Goal: Task Accomplishment & Management: Manage account settings

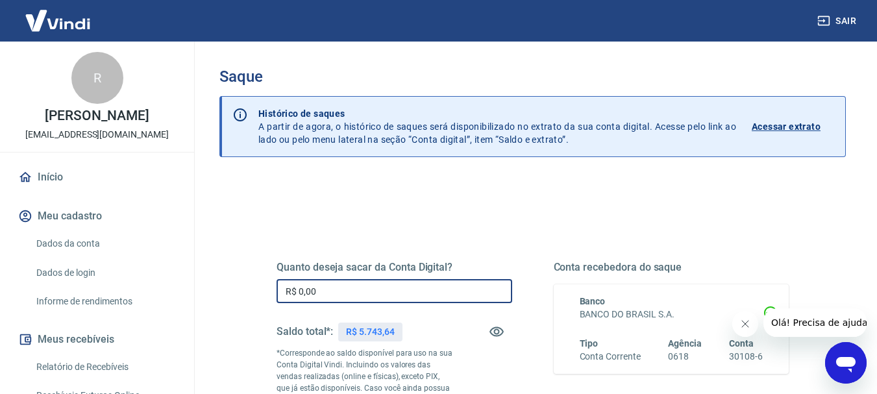
click at [348, 286] on input "R$ 0,00" at bounding box center [395, 291] width 236 height 24
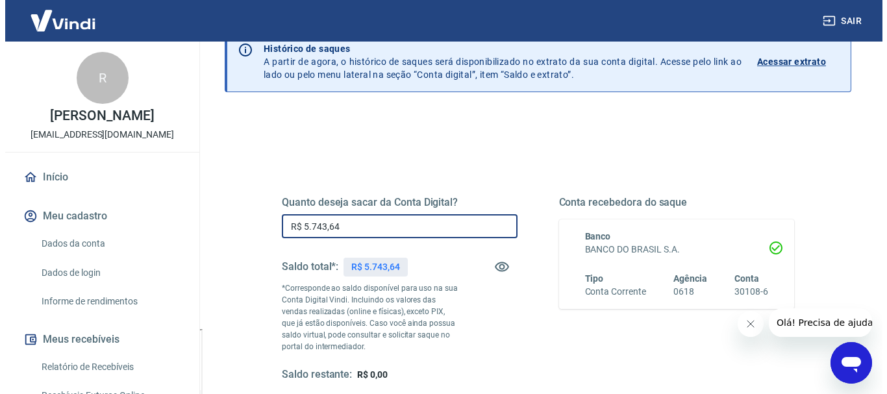
scroll to position [195, 0]
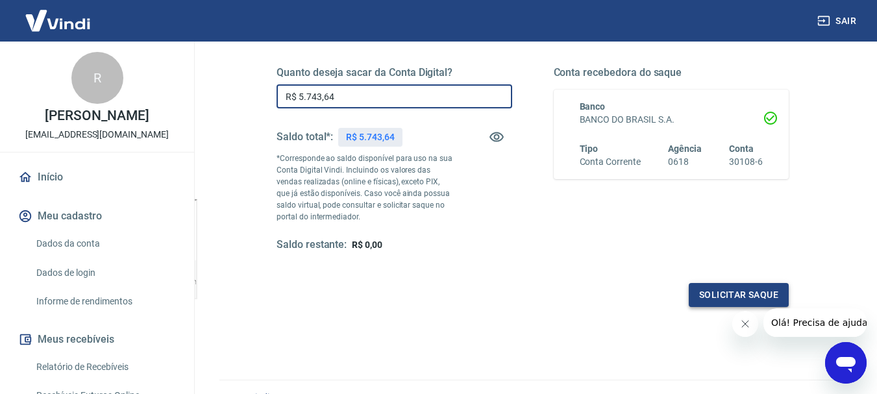
type input "R$ 5.743,64"
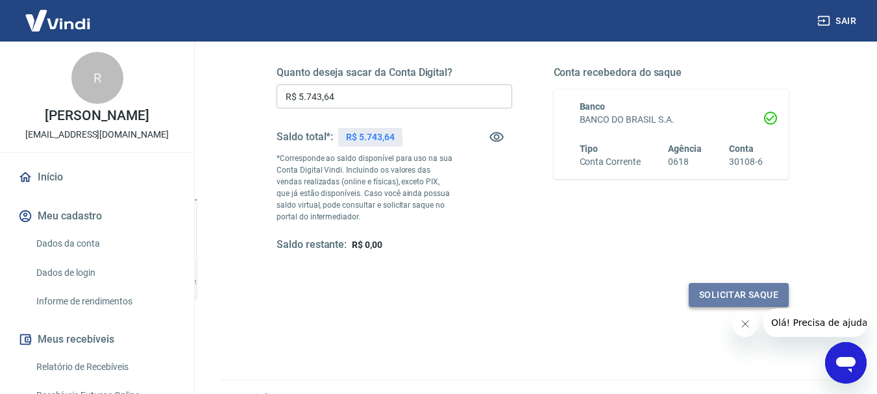
click at [715, 292] on button "Solicitar saque" at bounding box center [739, 295] width 100 height 24
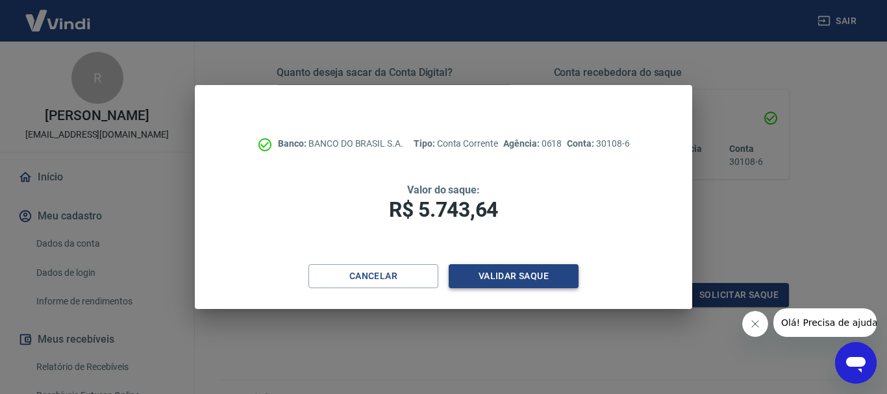
click at [543, 277] on button "Validar saque" at bounding box center [514, 276] width 130 height 24
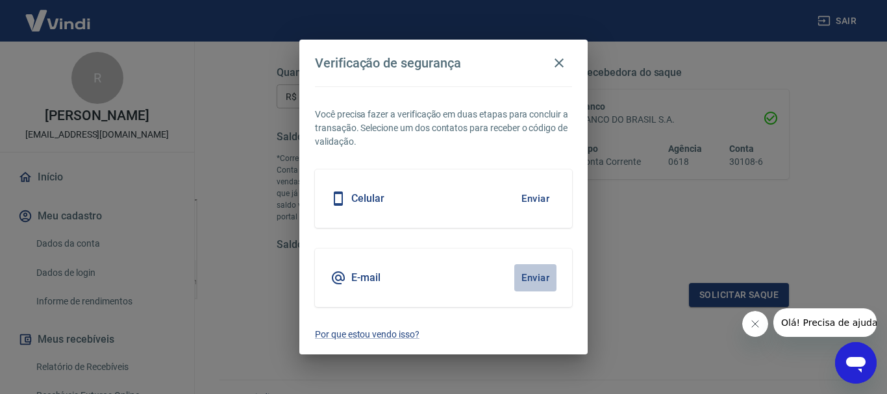
click at [543, 277] on button "Enviar" at bounding box center [535, 277] width 42 height 27
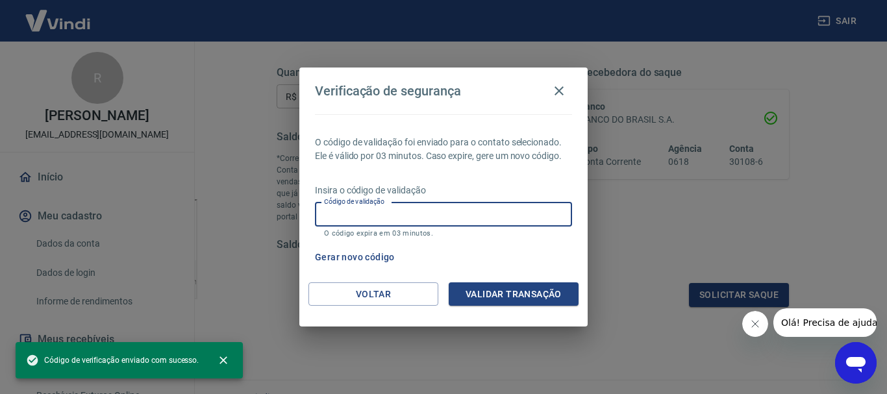
paste input "821172"
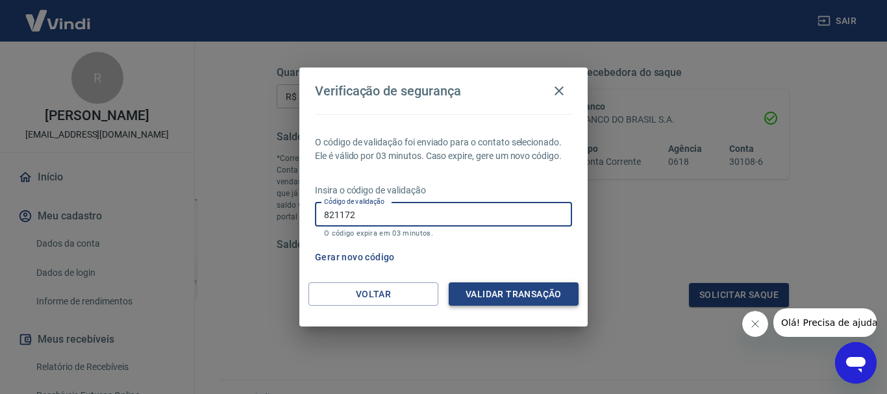
type input "821172"
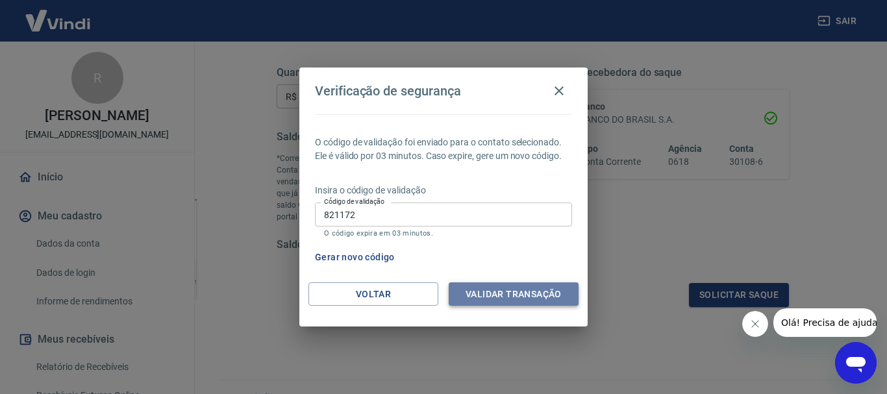
click at [506, 289] on button "Validar transação" at bounding box center [514, 294] width 130 height 24
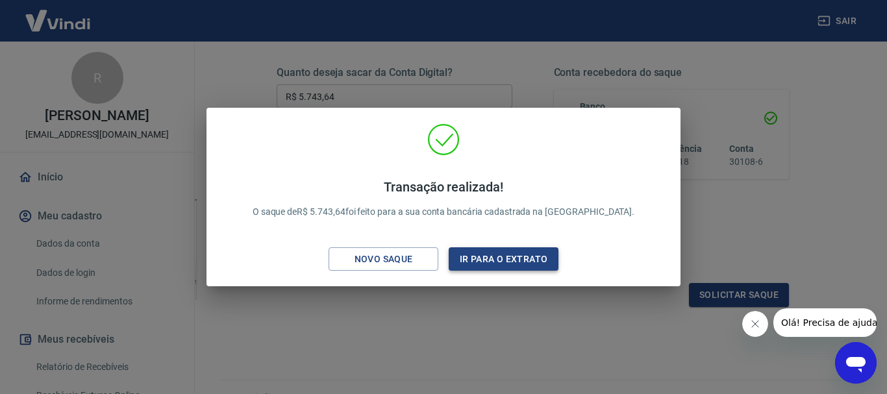
click at [520, 264] on button "Ir para o extrato" at bounding box center [504, 259] width 110 height 24
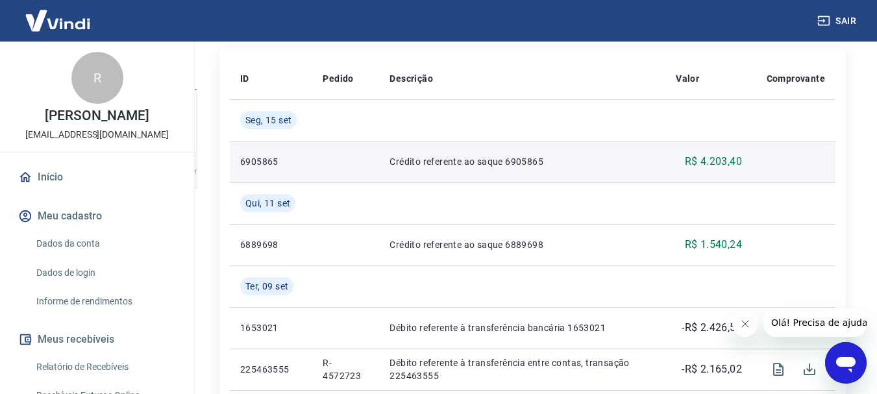
scroll to position [370, 0]
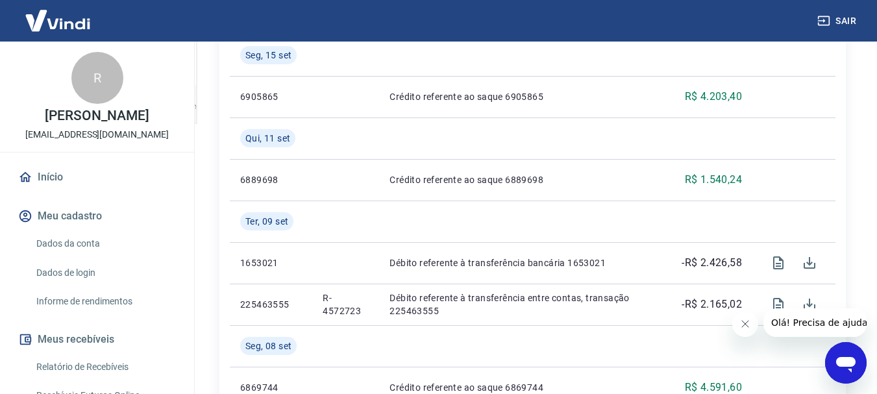
click at [84, 361] on link "Relatório de Recebíveis" at bounding box center [104, 367] width 147 height 27
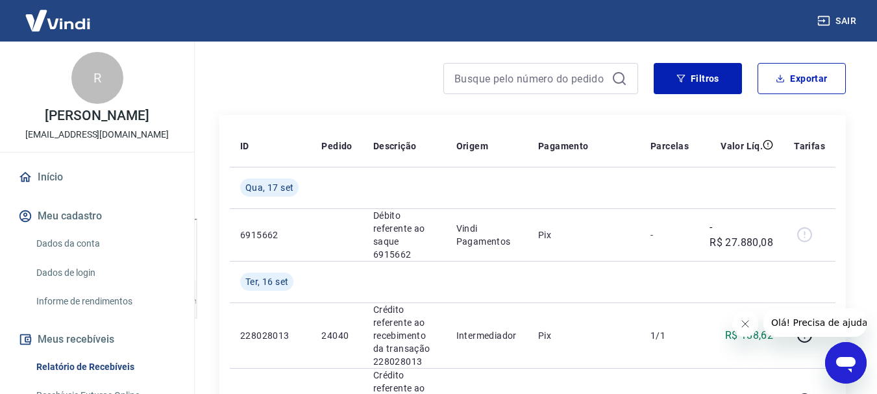
scroll to position [110, 0]
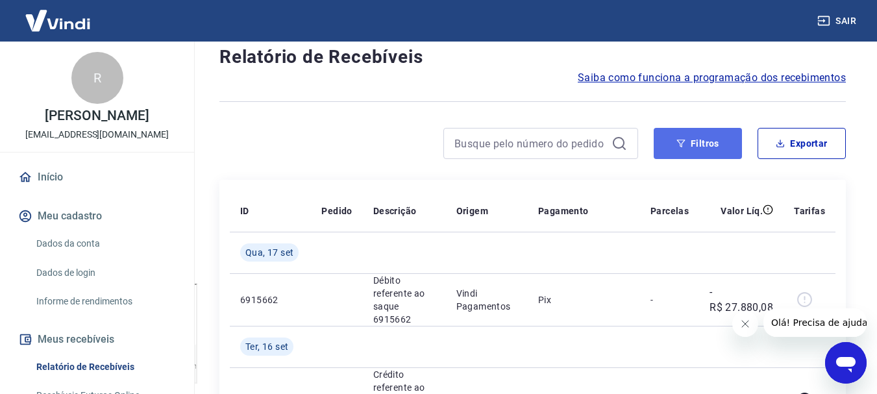
click at [707, 143] on button "Filtros" at bounding box center [698, 143] width 88 height 31
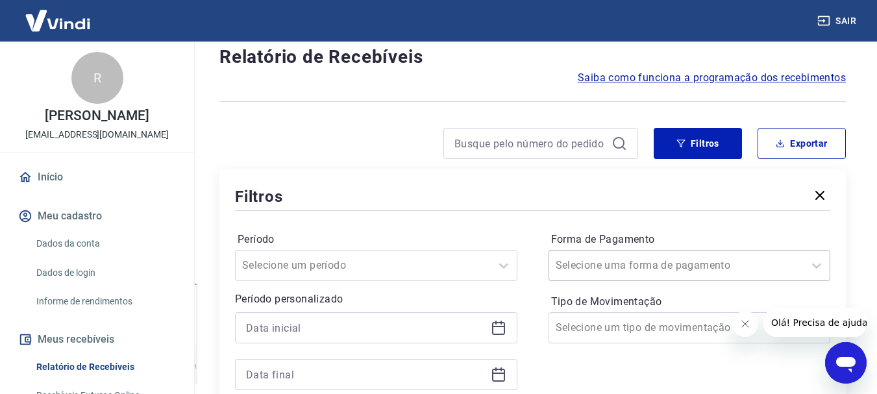
click at [654, 265] on div "Selecione uma forma de pagamento" at bounding box center [689, 265] width 282 height 31
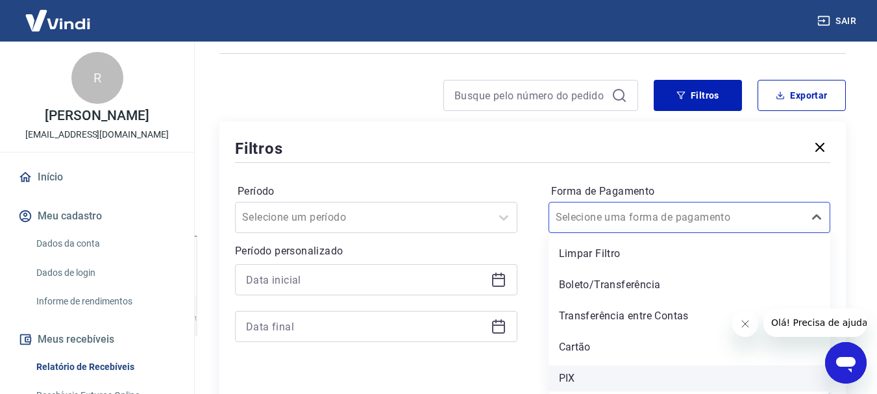
click at [568, 373] on div "PIX" at bounding box center [689, 378] width 282 height 26
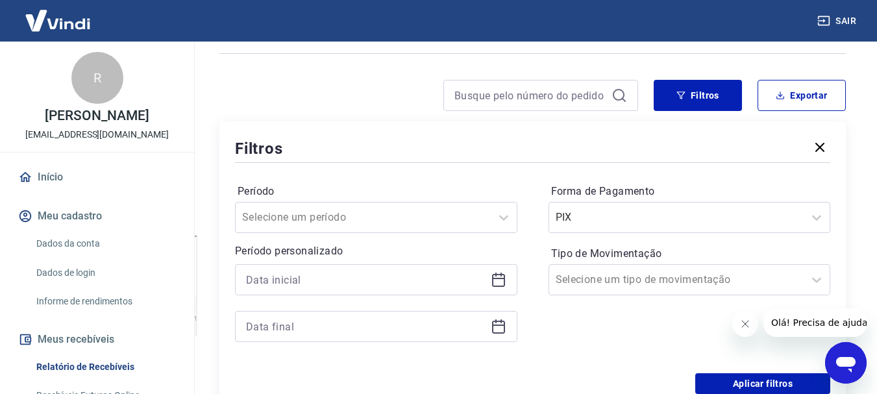
scroll to position [288, 0]
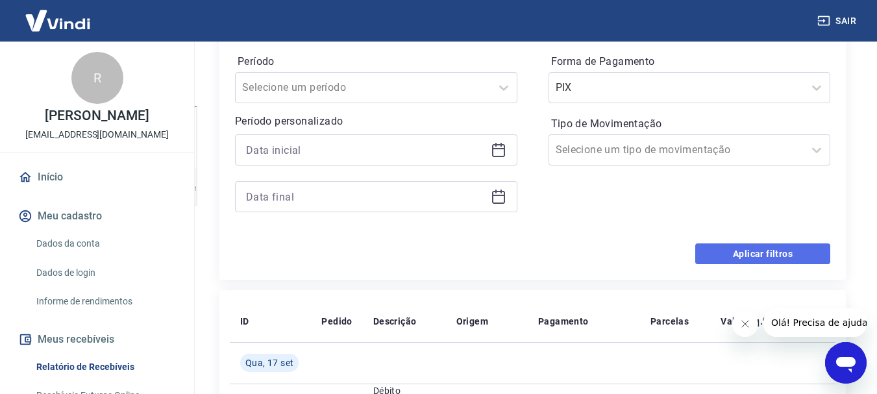
click at [735, 258] on button "Aplicar filtros" at bounding box center [762, 253] width 135 height 21
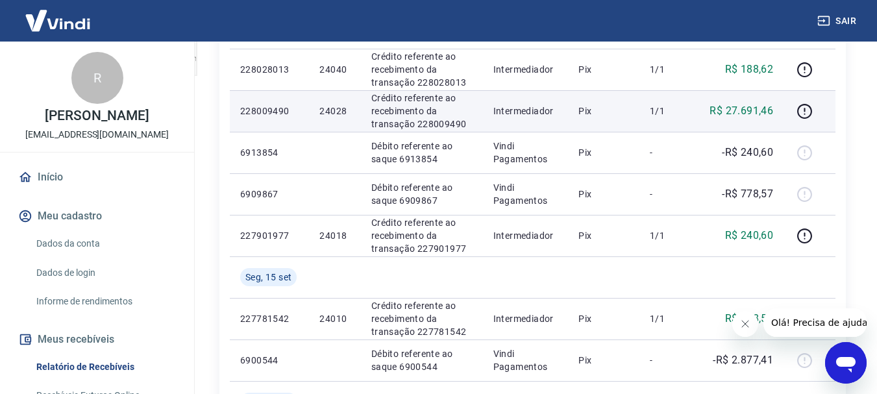
scroll to position [93, 0]
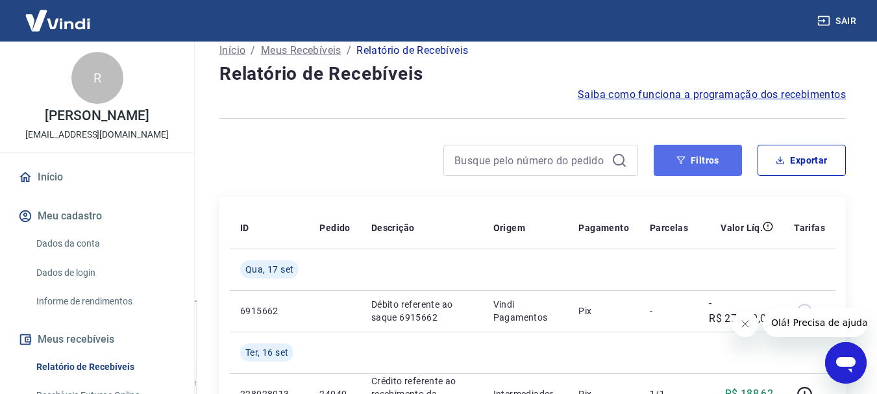
click at [701, 156] on button "Filtros" at bounding box center [698, 160] width 88 height 31
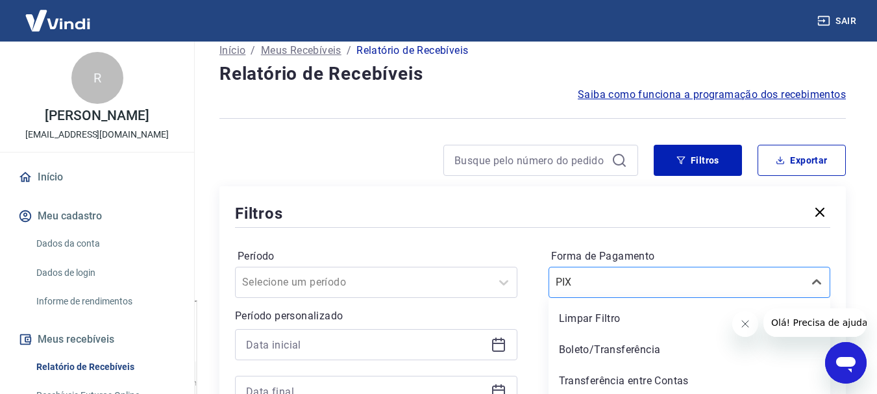
click at [625, 291] on div "option Boleto/Transferência focused, 2 of 5. 5 results available. Use Up and Do…" at bounding box center [689, 282] width 282 height 31
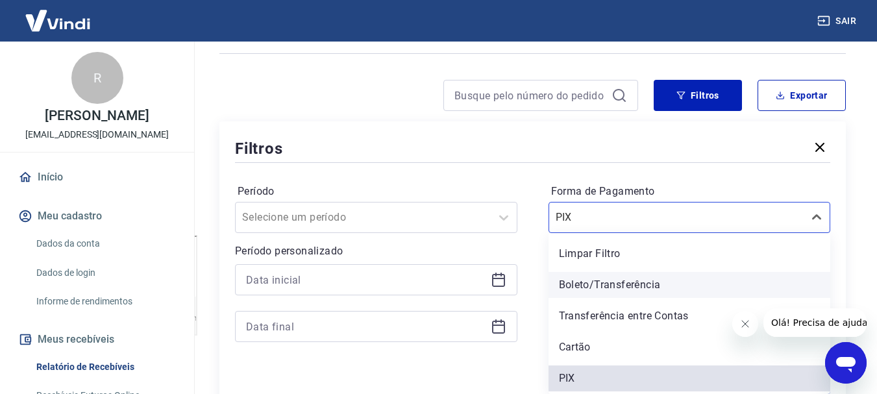
click at [619, 287] on div "Boleto/Transferência" at bounding box center [689, 285] width 282 height 26
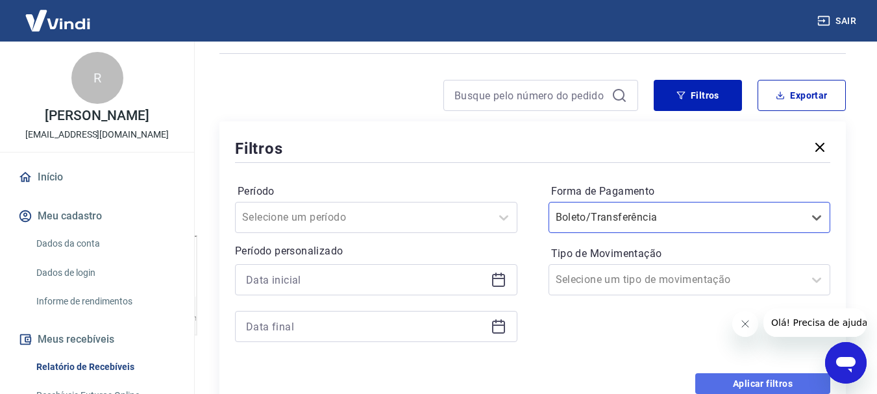
click at [741, 382] on button "Aplicar filtros" at bounding box center [762, 383] width 135 height 21
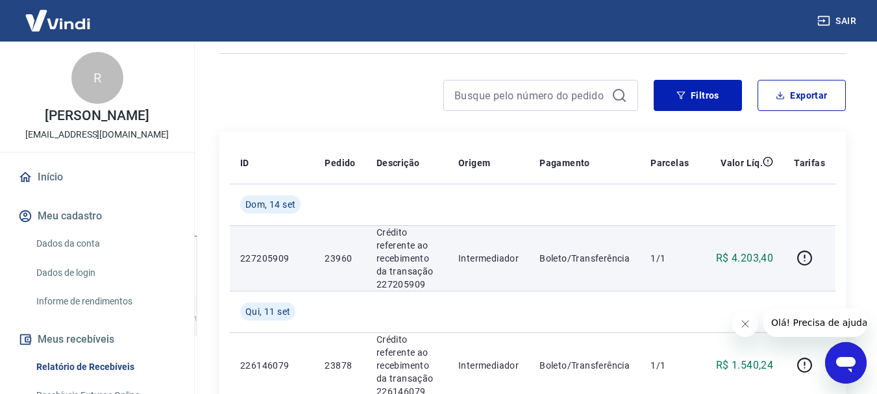
scroll to position [223, 0]
